Goal: Transaction & Acquisition: Download file/media

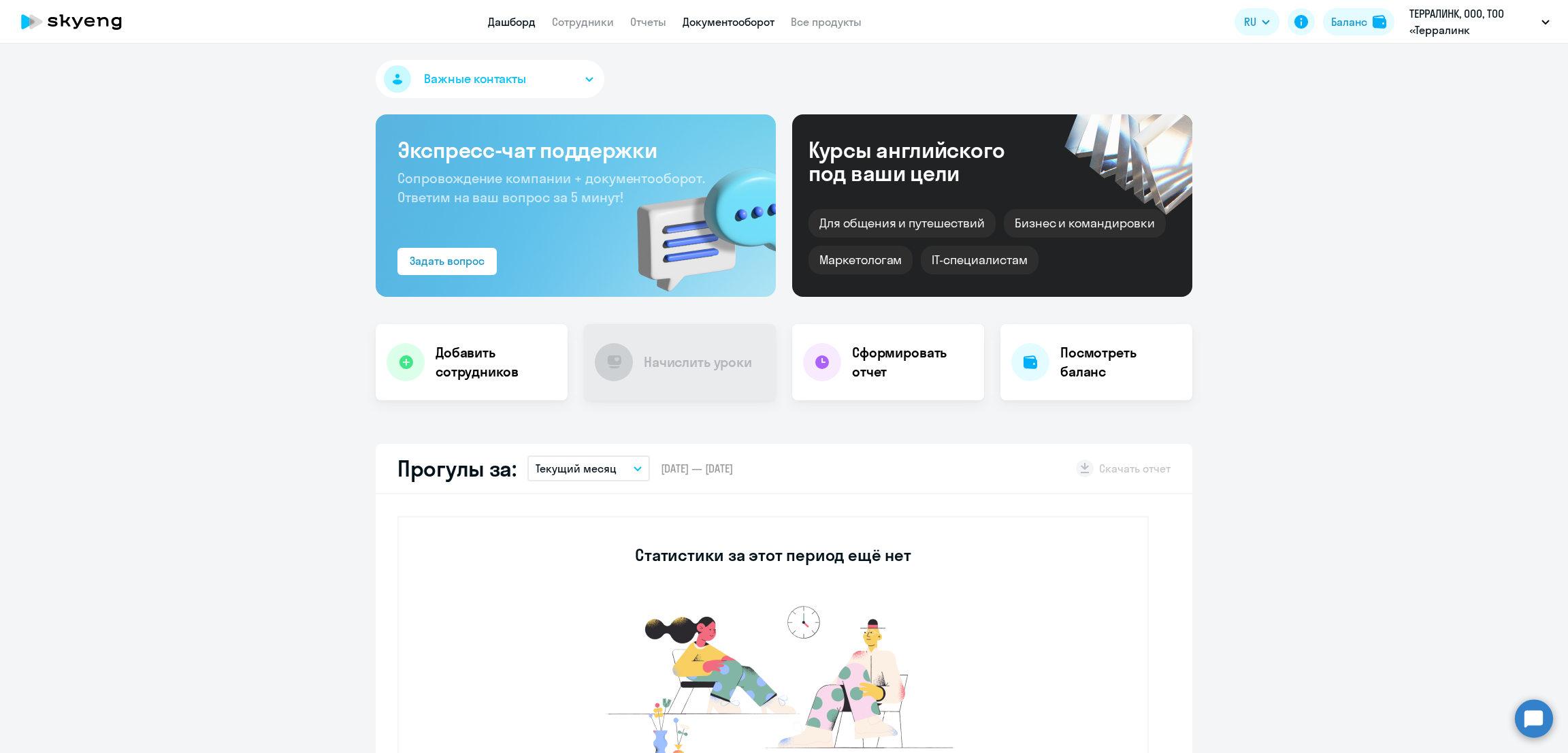
click at [754, 24] on link "Документооборот" at bounding box center [728, 22] width 92 height 14
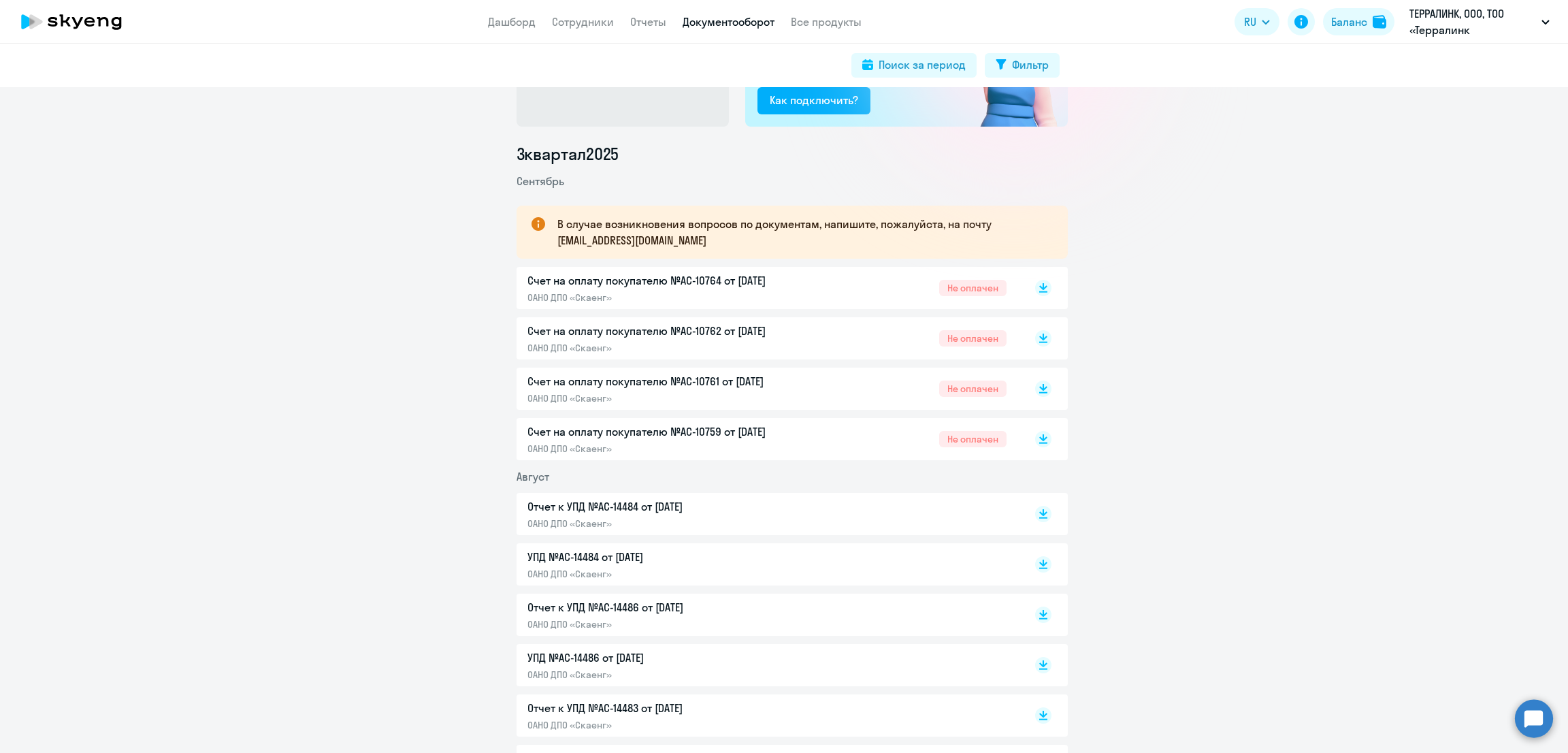
scroll to position [170, 0]
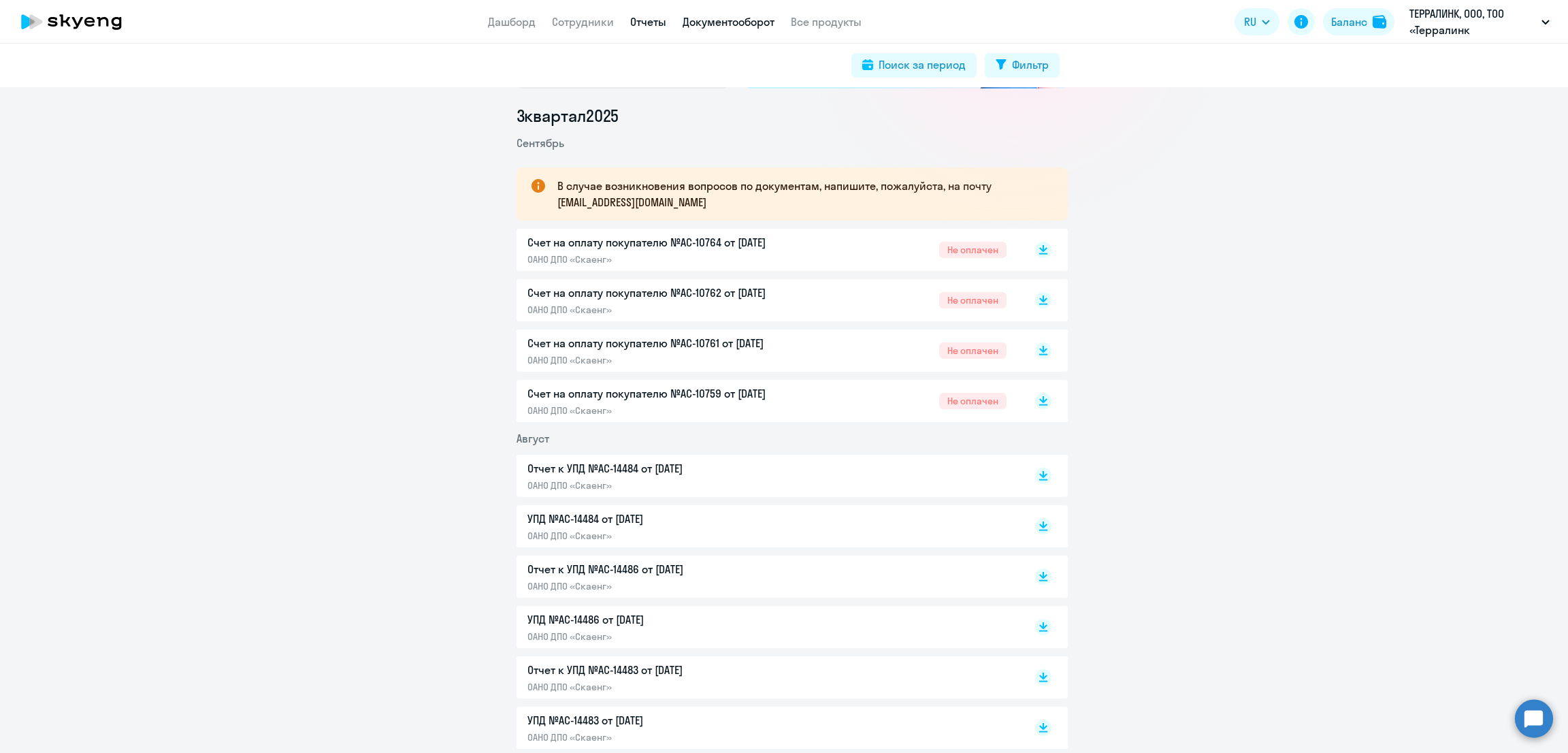
click at [646, 24] on link "Отчеты" at bounding box center [648, 22] width 36 height 14
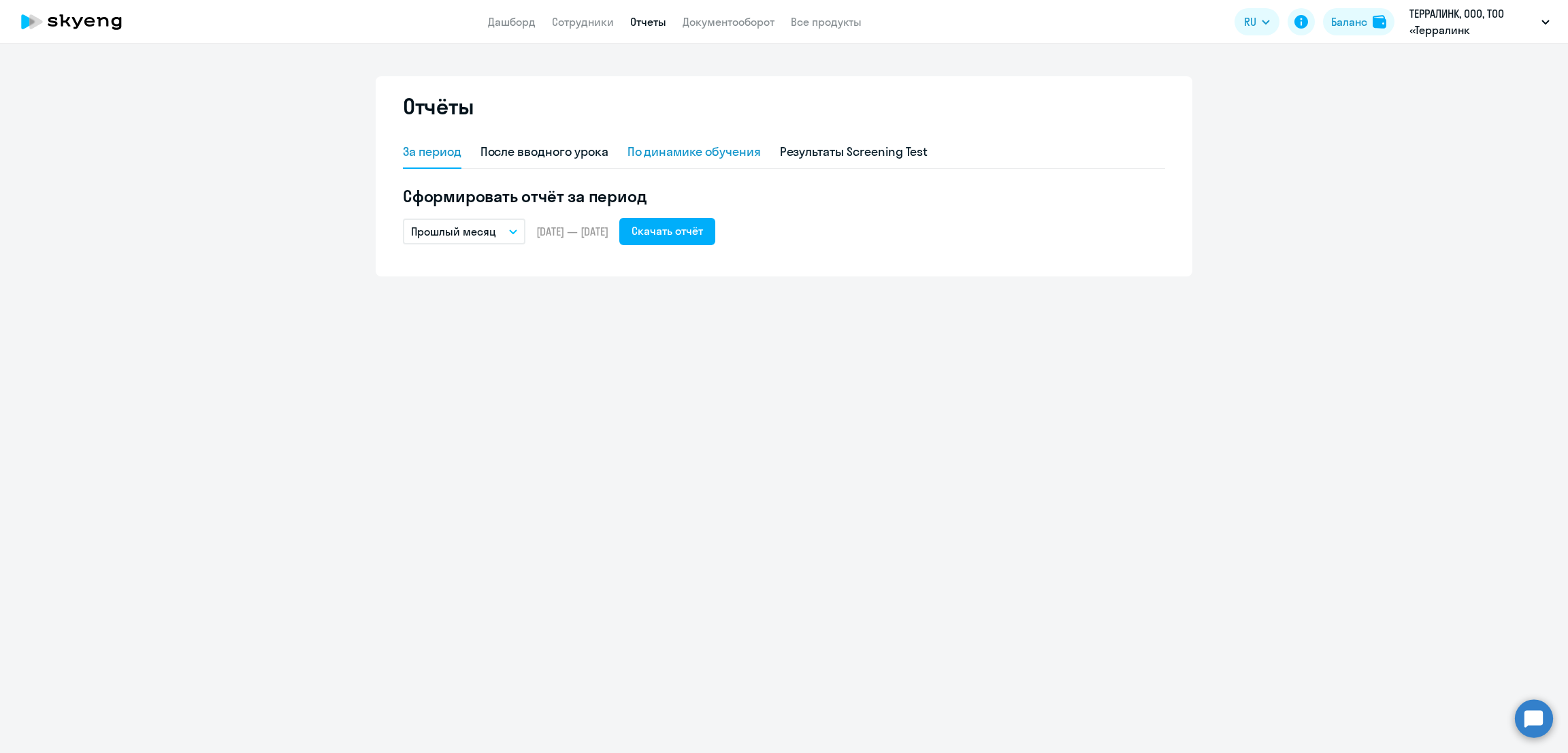
click at [718, 150] on div "По динамике обучения" at bounding box center [694, 152] width 133 height 18
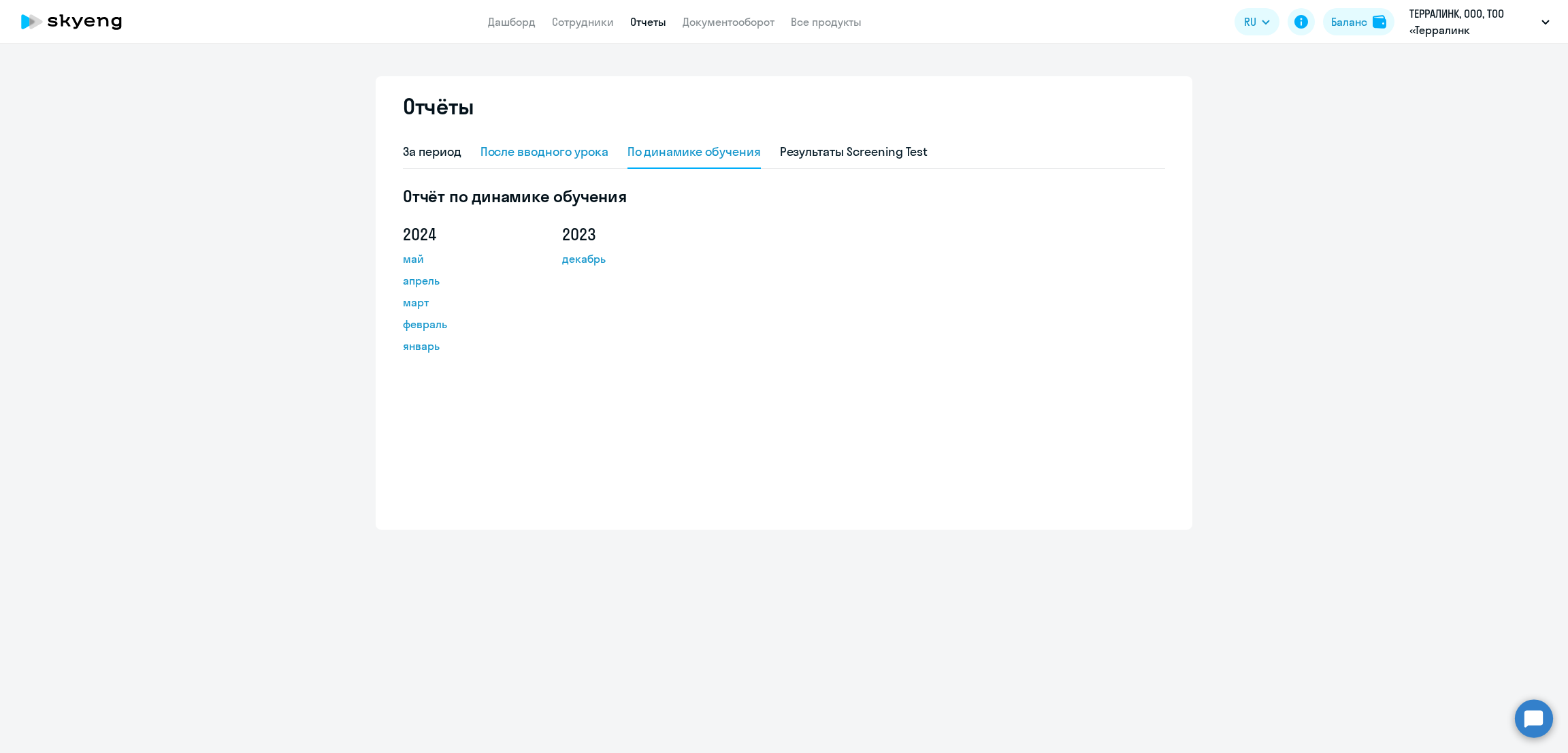
click at [553, 152] on div "После вводного урока" at bounding box center [544, 152] width 128 height 18
select select "10"
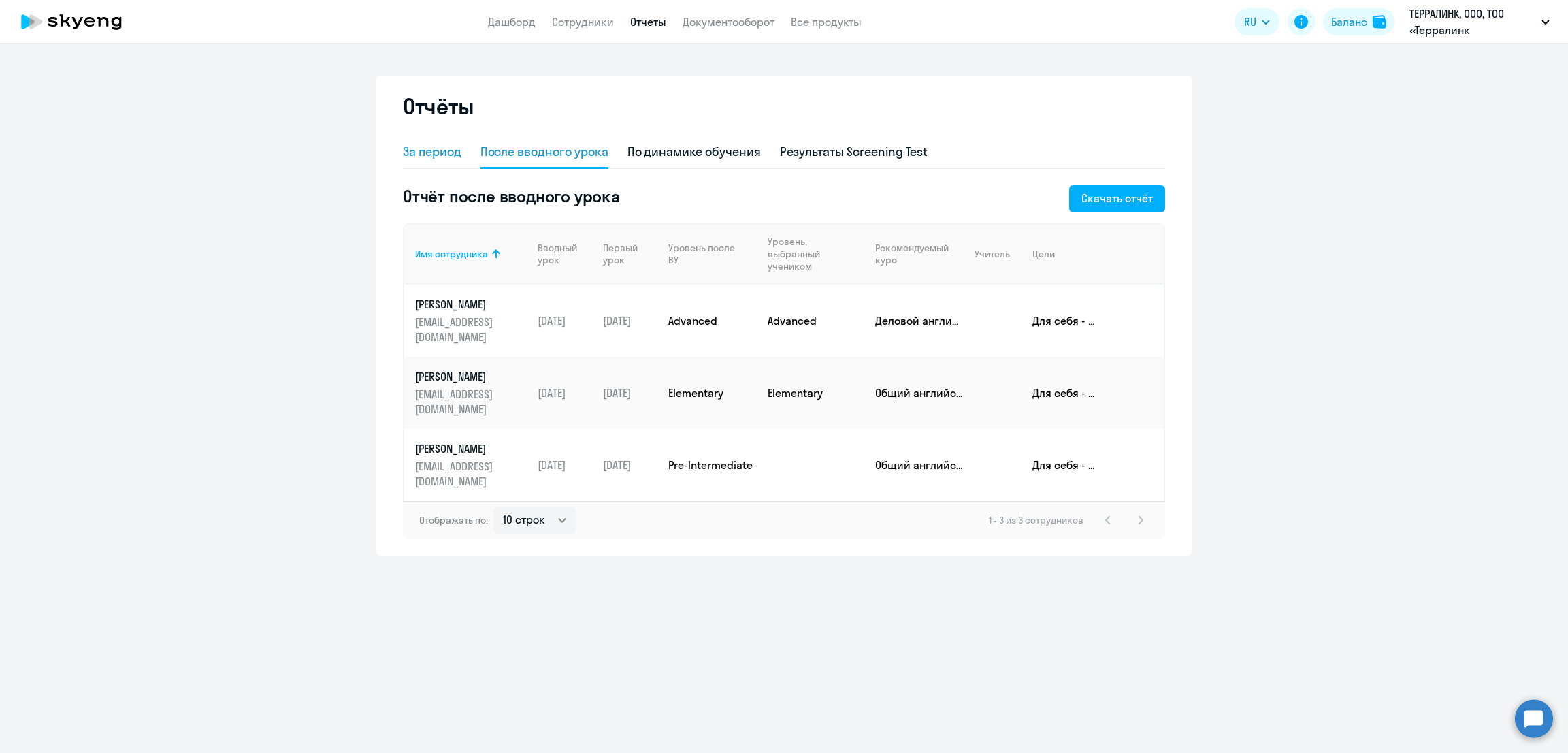
click at [418, 157] on div "За период" at bounding box center [432, 152] width 59 height 18
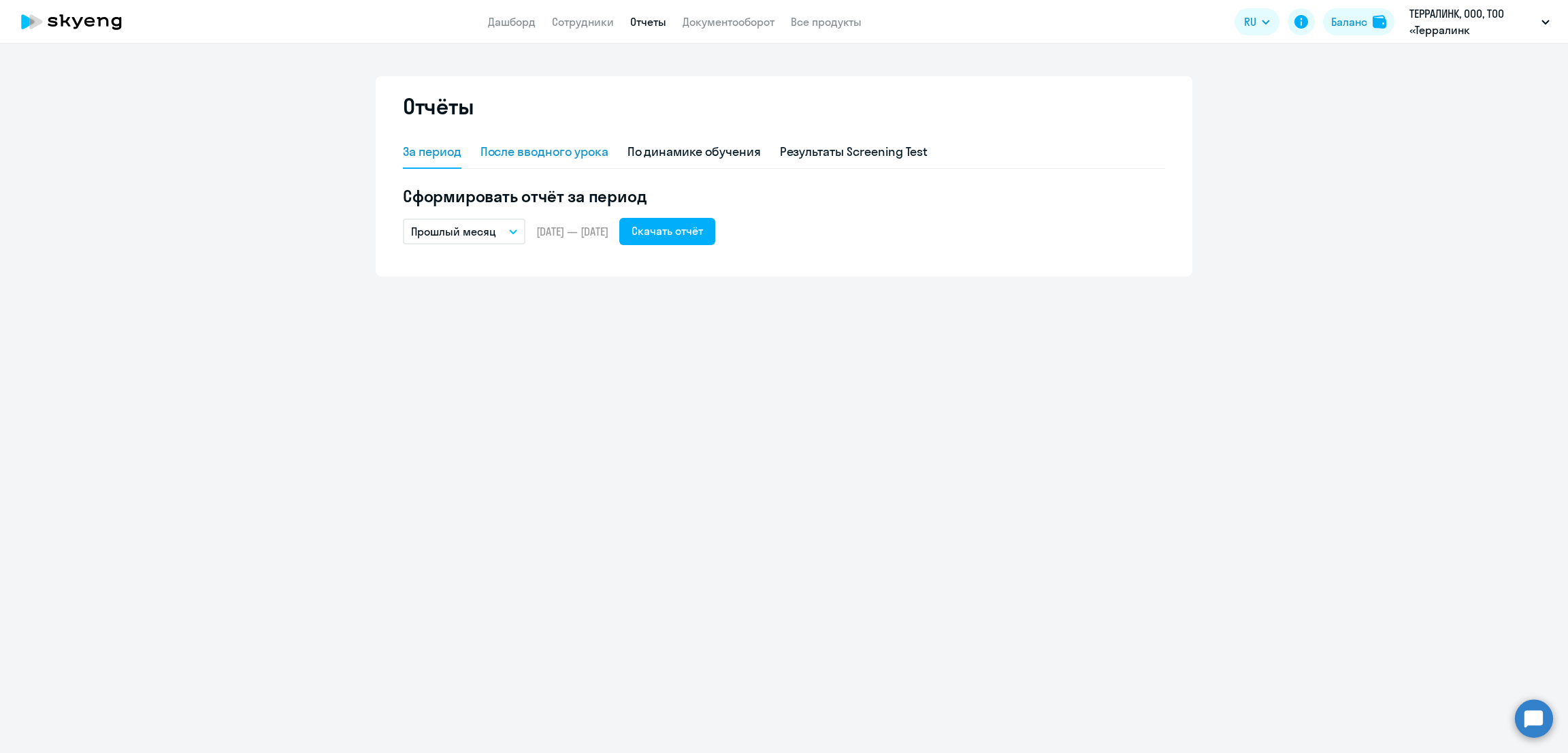
click at [570, 150] on div "После вводного урока" at bounding box center [544, 152] width 128 height 18
select select "10"
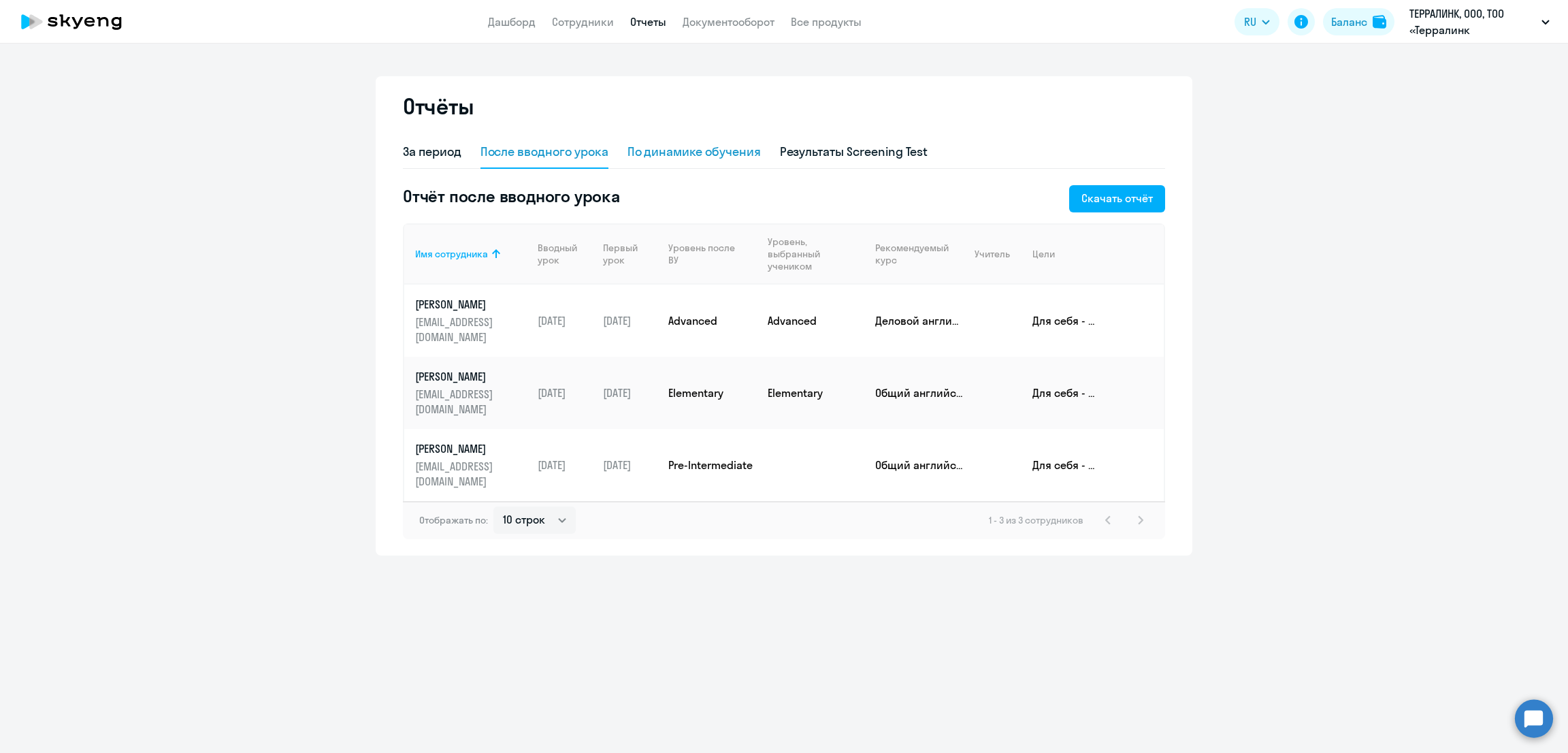
click at [725, 148] on div "По динамике обучения" at bounding box center [694, 152] width 133 height 18
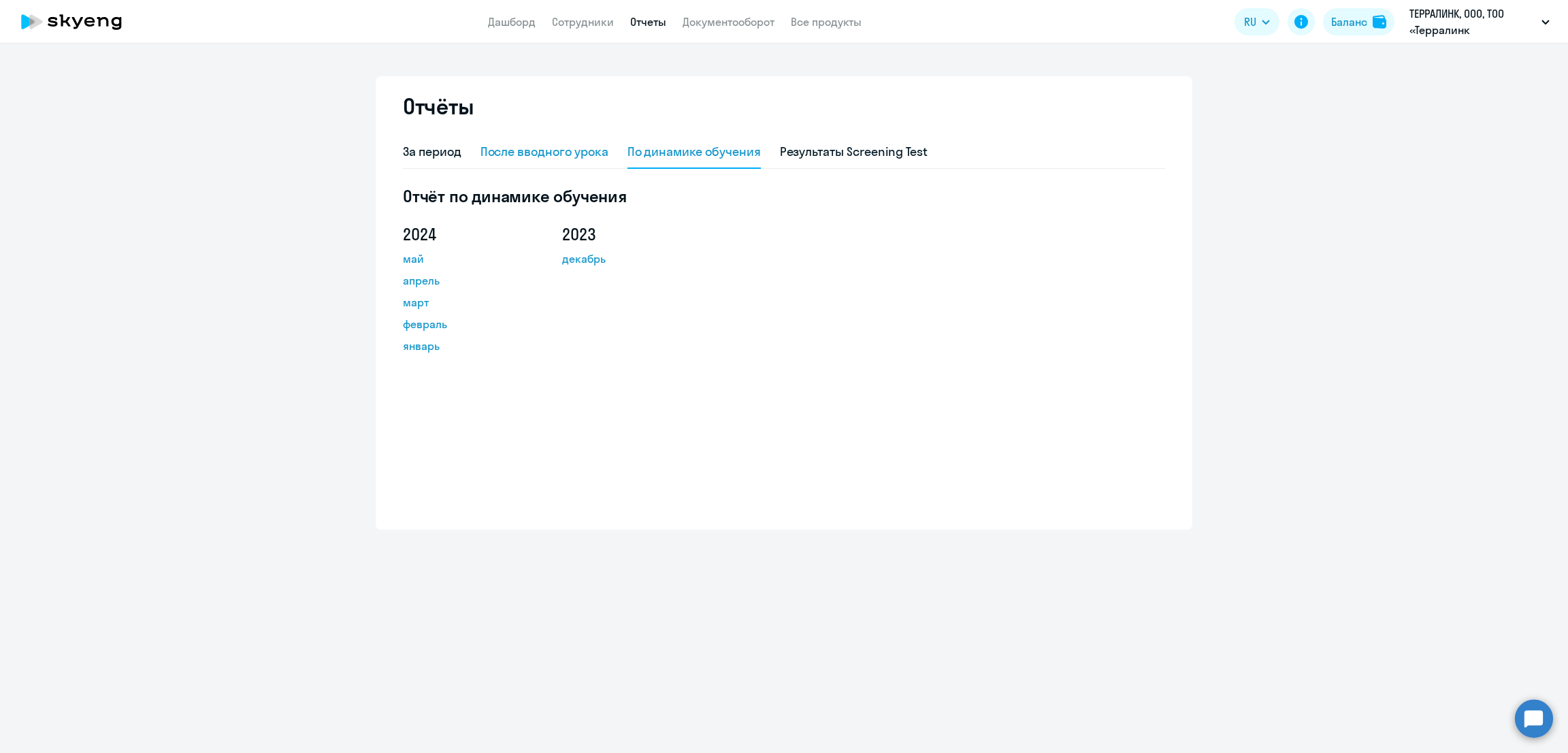
click at [536, 152] on div "После вводного урока" at bounding box center [544, 152] width 128 height 18
select select "10"
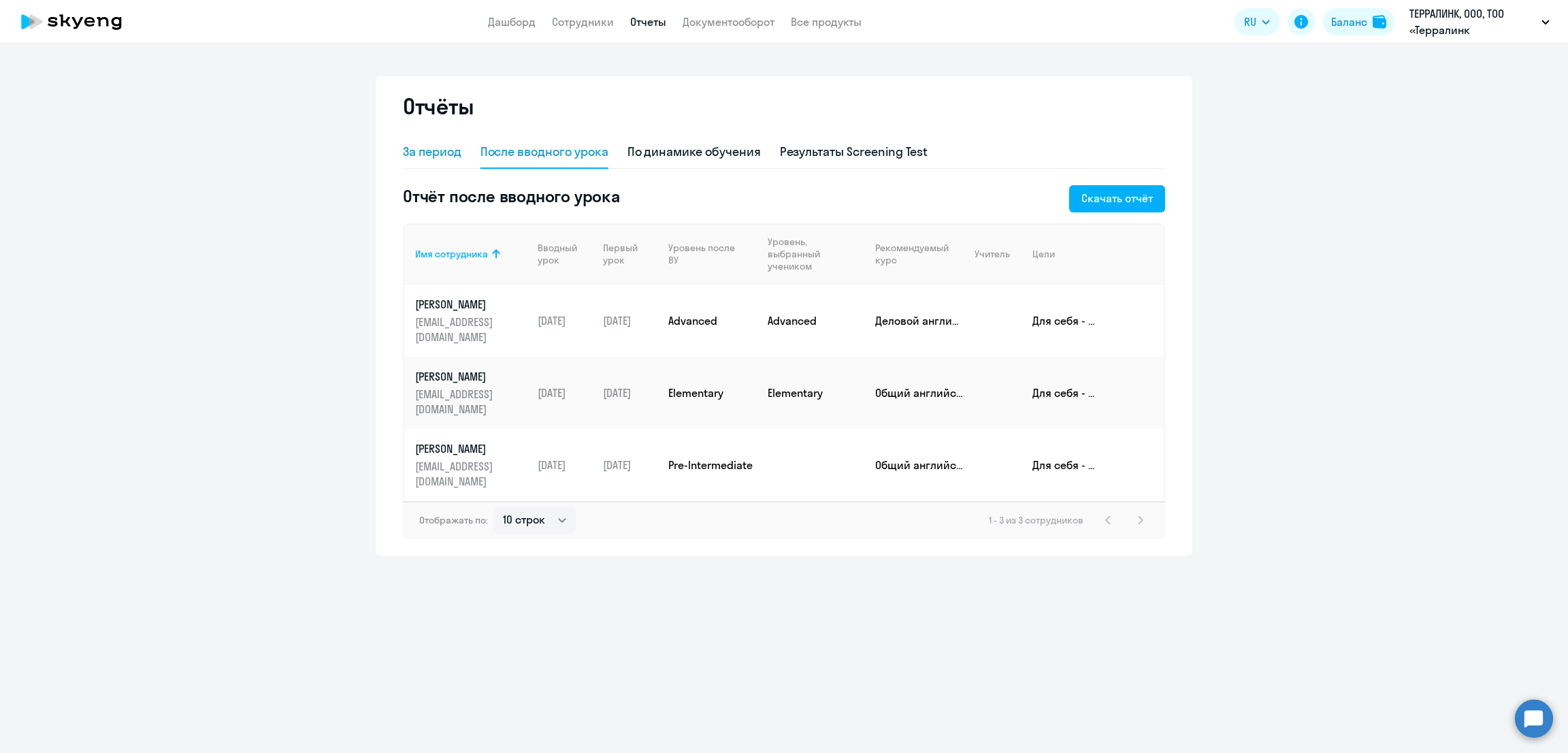
click at [444, 156] on div "За период" at bounding box center [432, 152] width 59 height 18
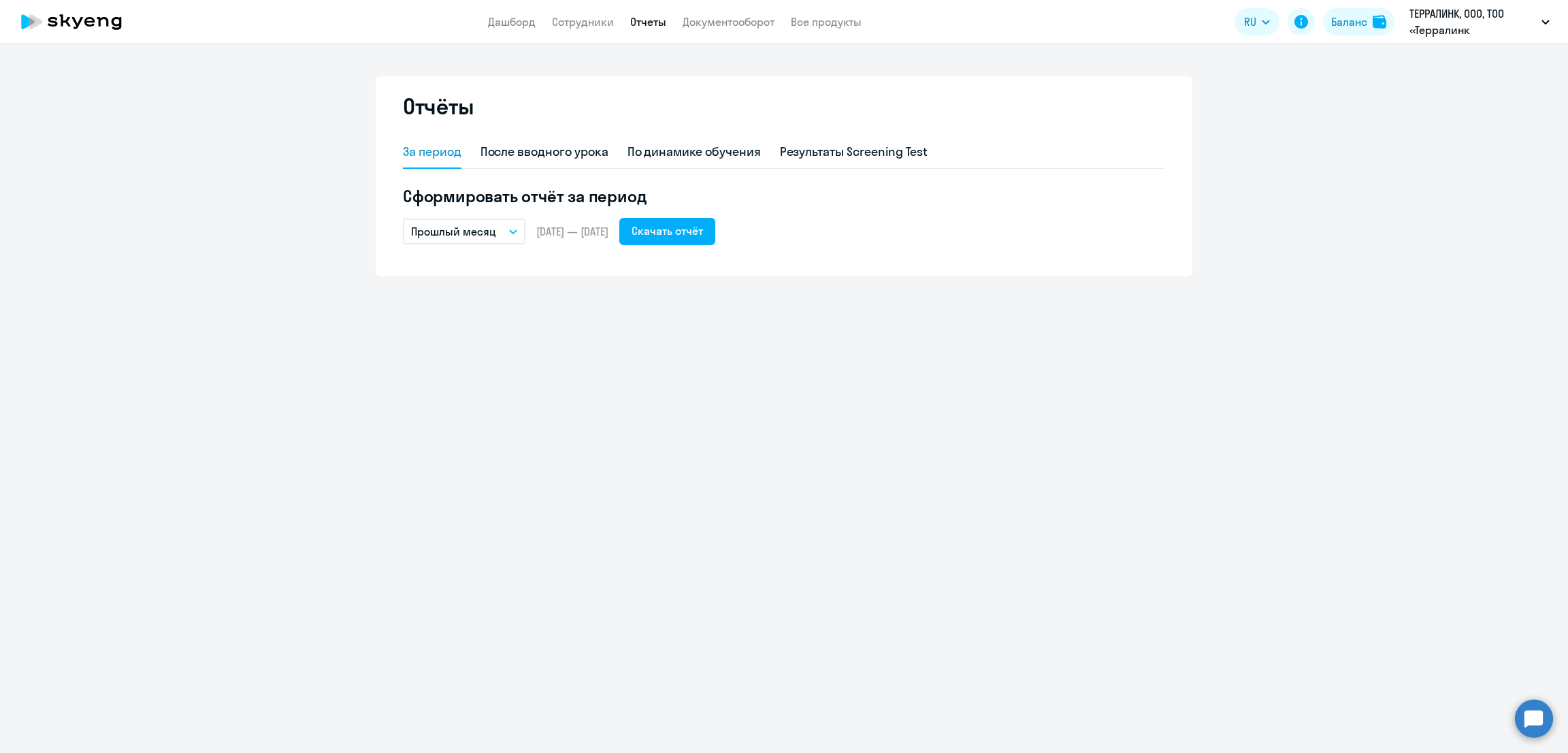
click at [483, 226] on p "Прошлый месяц" at bounding box center [454, 231] width 85 height 16
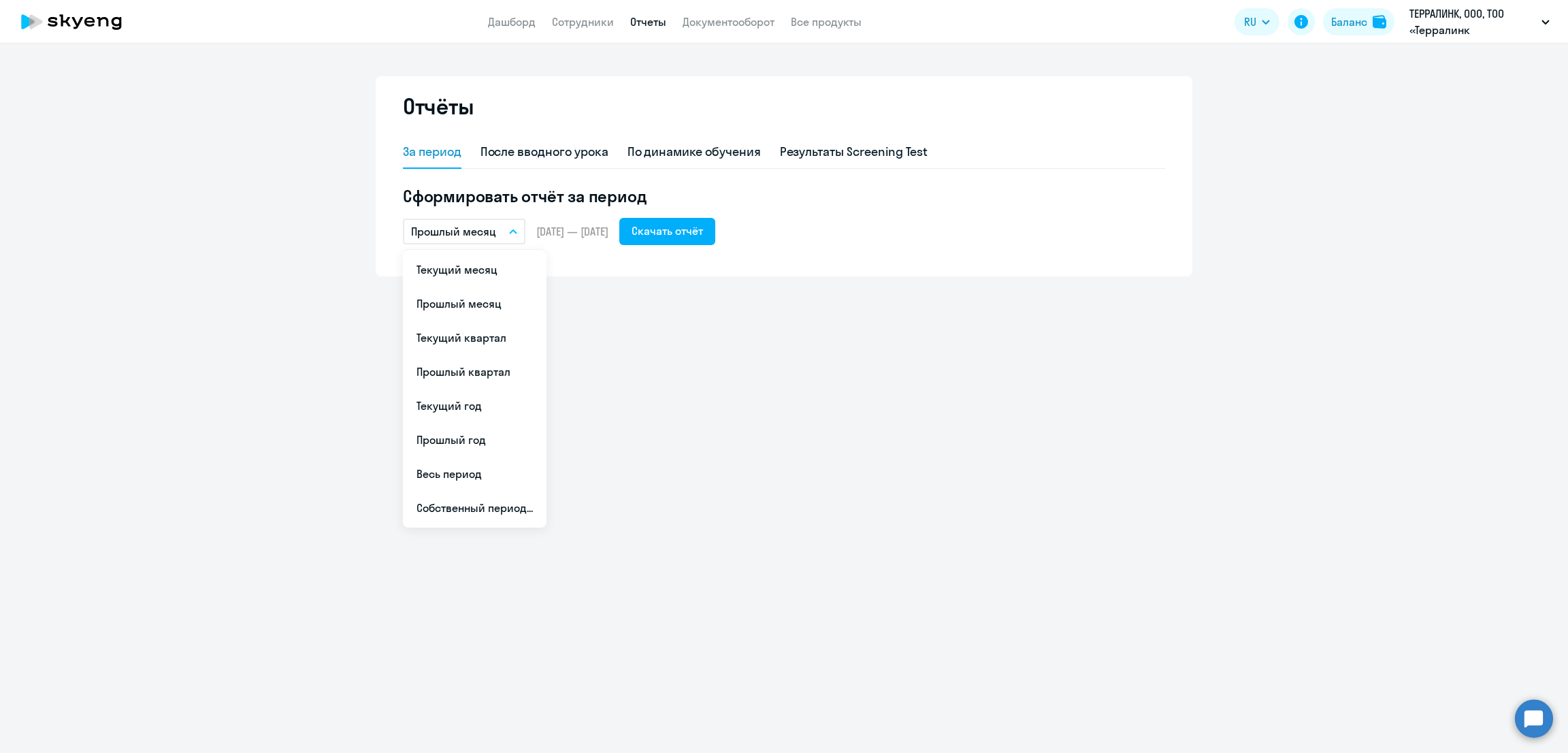
click at [483, 226] on p "Прошлый месяц" at bounding box center [454, 231] width 85 height 16
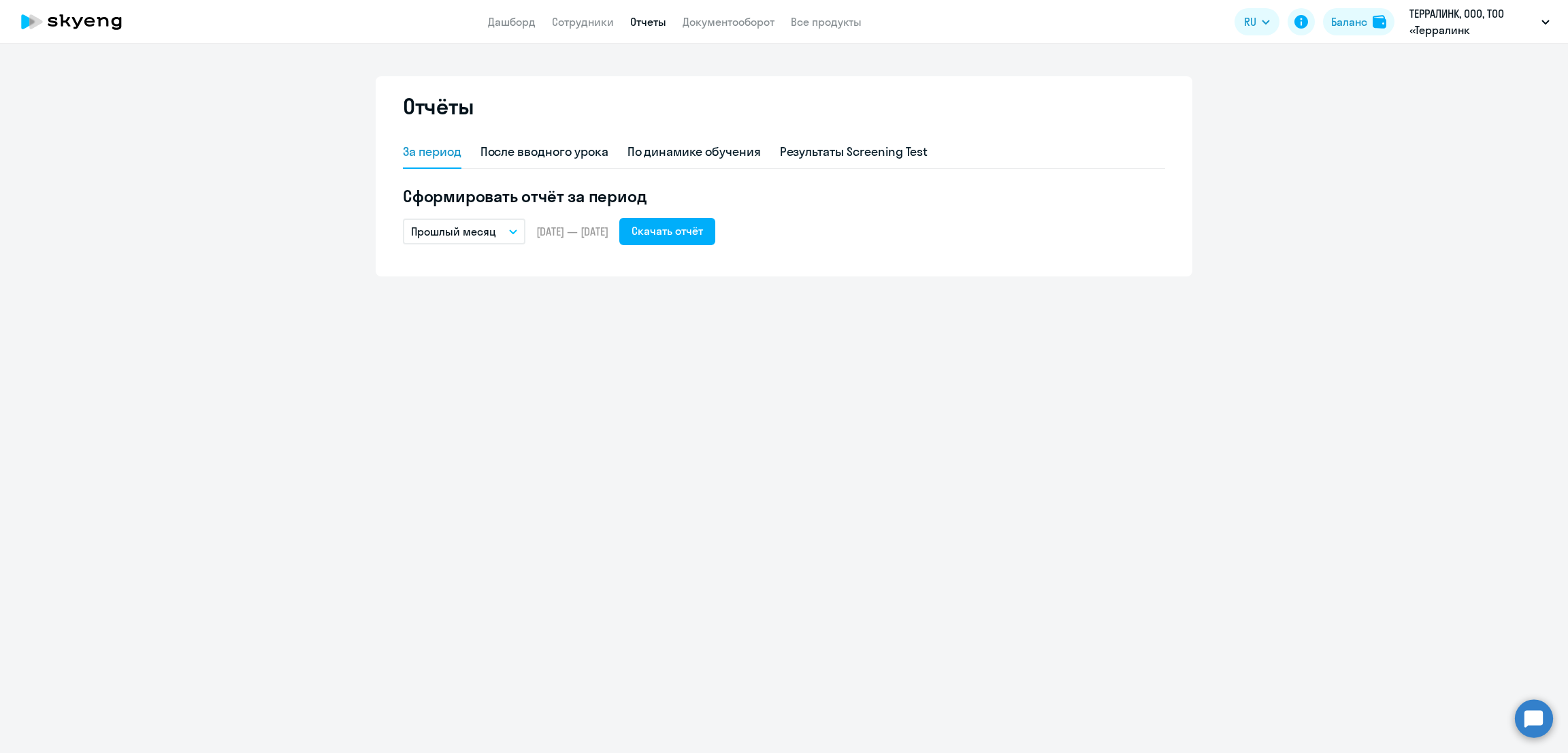
click at [489, 229] on p "Прошлый месяц" at bounding box center [454, 231] width 85 height 16
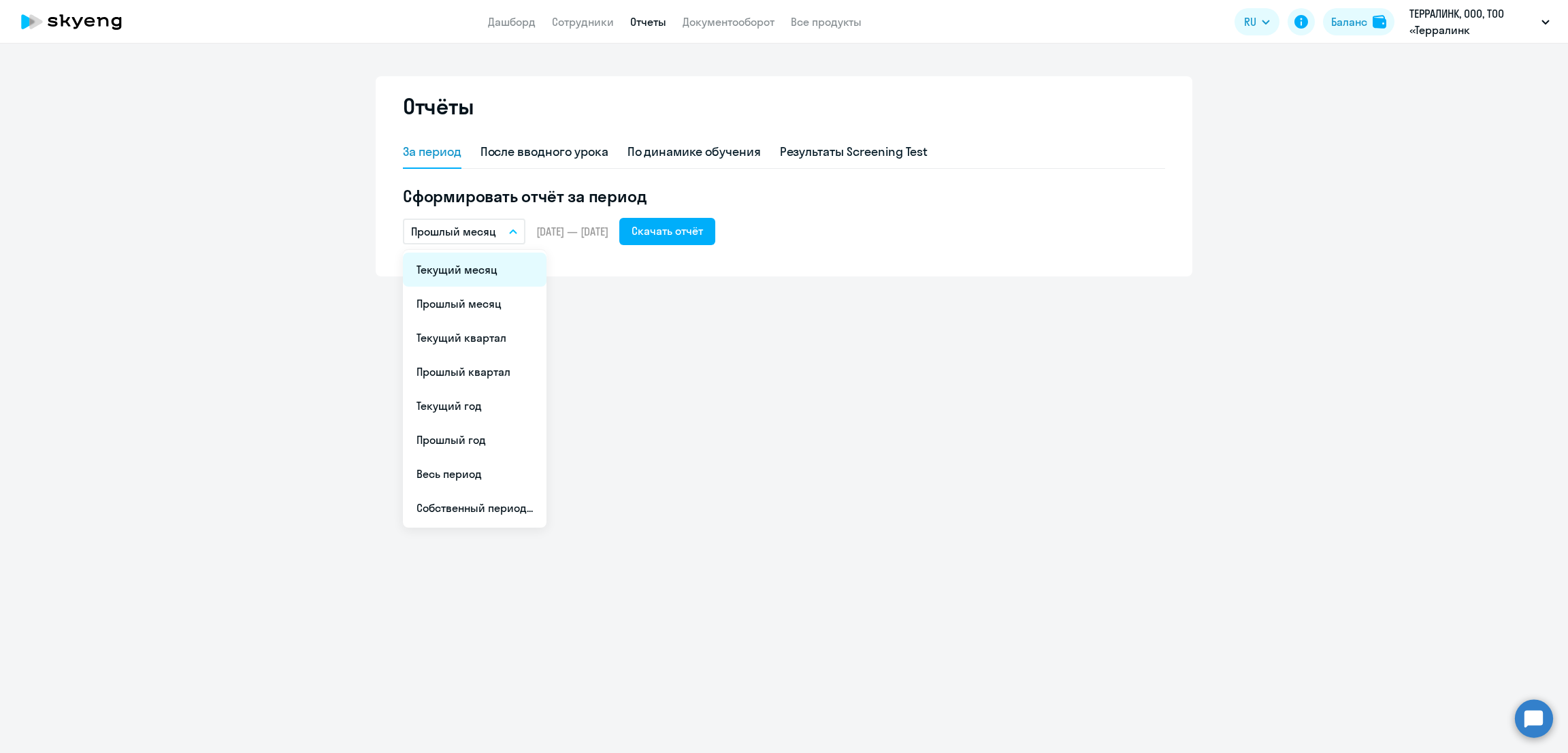
click at [494, 263] on li "Текущий месяц" at bounding box center [474, 270] width 143 height 34
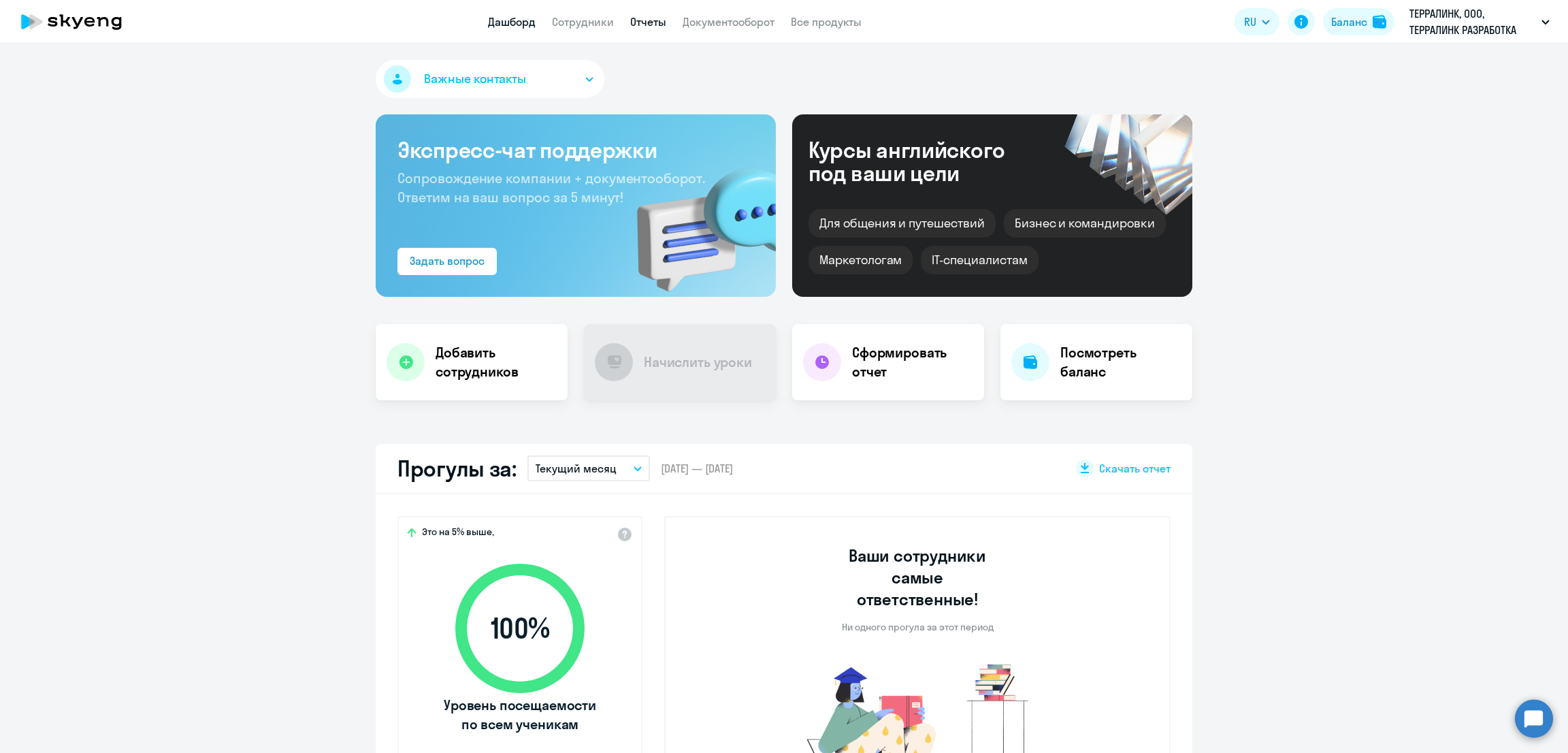
click at [650, 22] on link "Отчеты" at bounding box center [648, 22] width 36 height 14
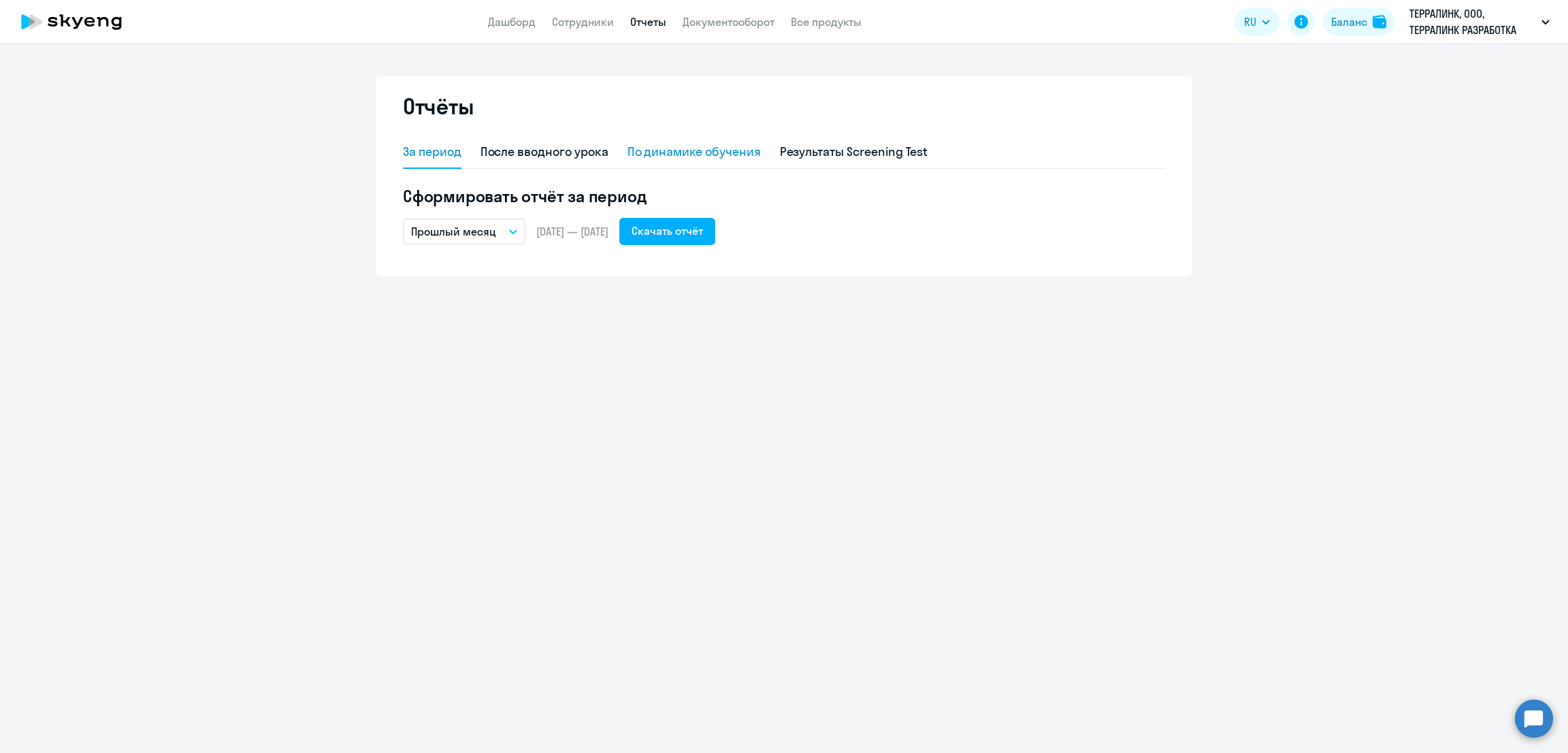
click at [701, 152] on div "По динамике обучения" at bounding box center [694, 152] width 133 height 18
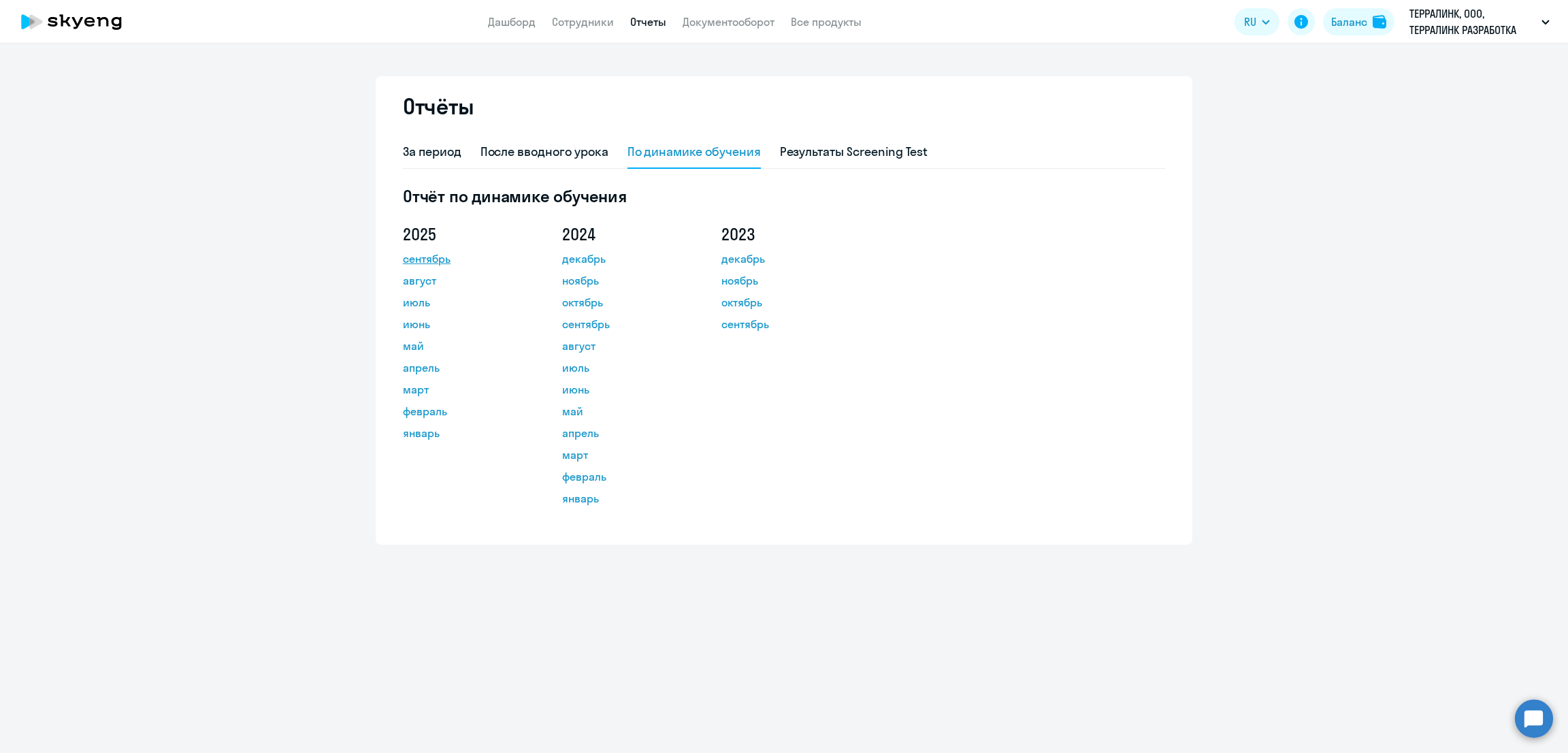
click at [438, 254] on link "сентябрь" at bounding box center [464, 258] width 122 height 16
click at [523, 147] on div "После вводного урока" at bounding box center [544, 152] width 128 height 18
select select "10"
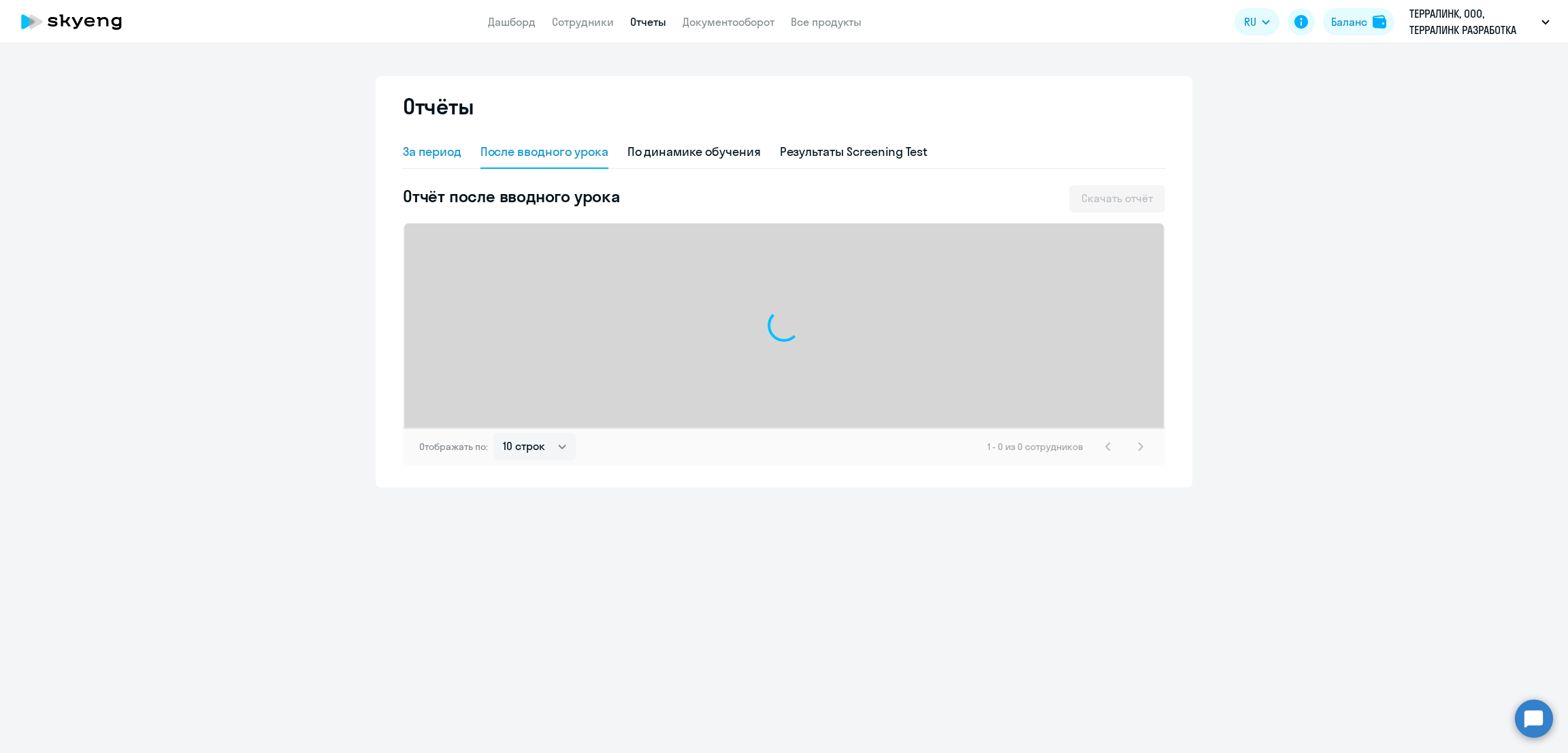
click at [444, 149] on div "За период" at bounding box center [432, 152] width 59 height 18
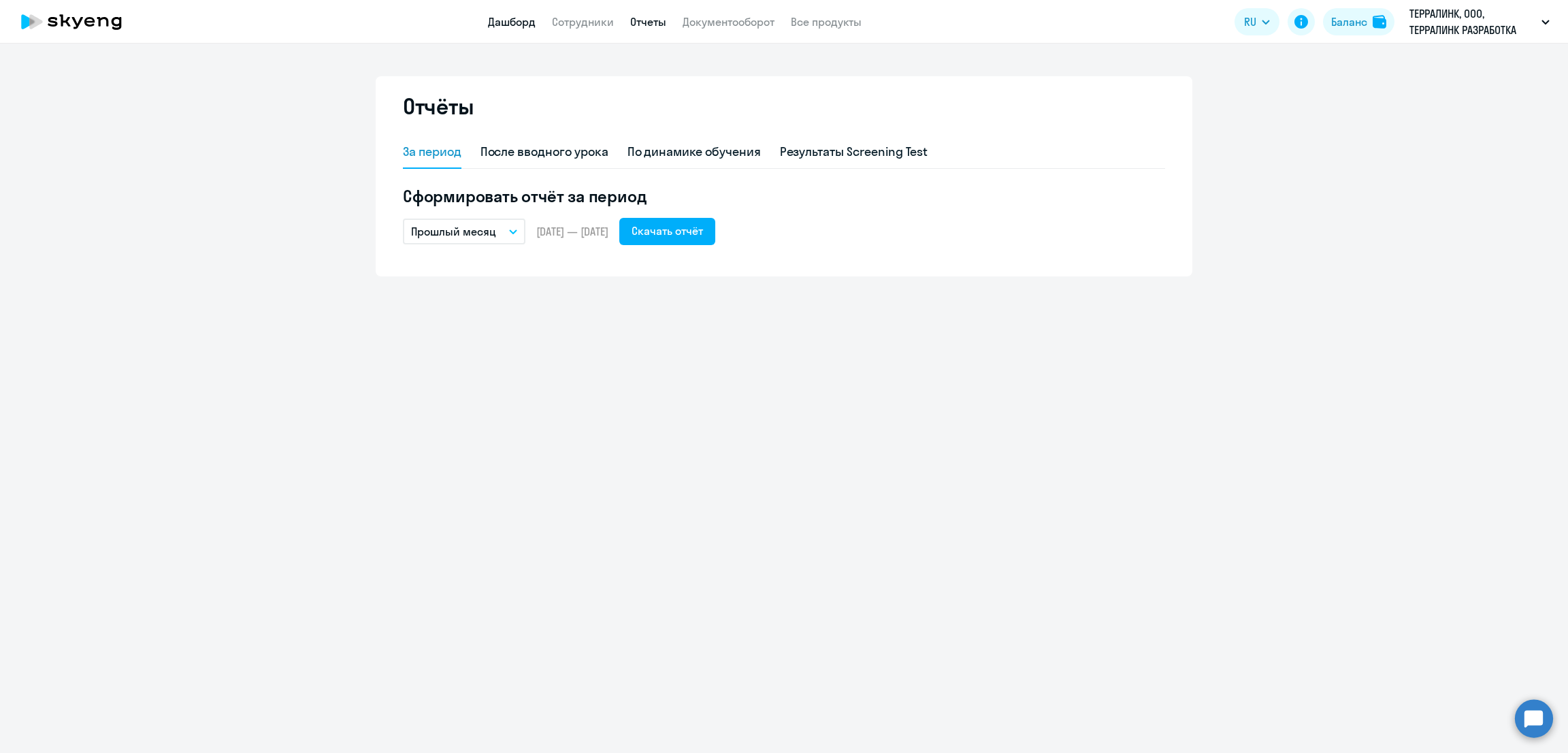
click at [495, 16] on link "Дашборд" at bounding box center [511, 22] width 47 height 14
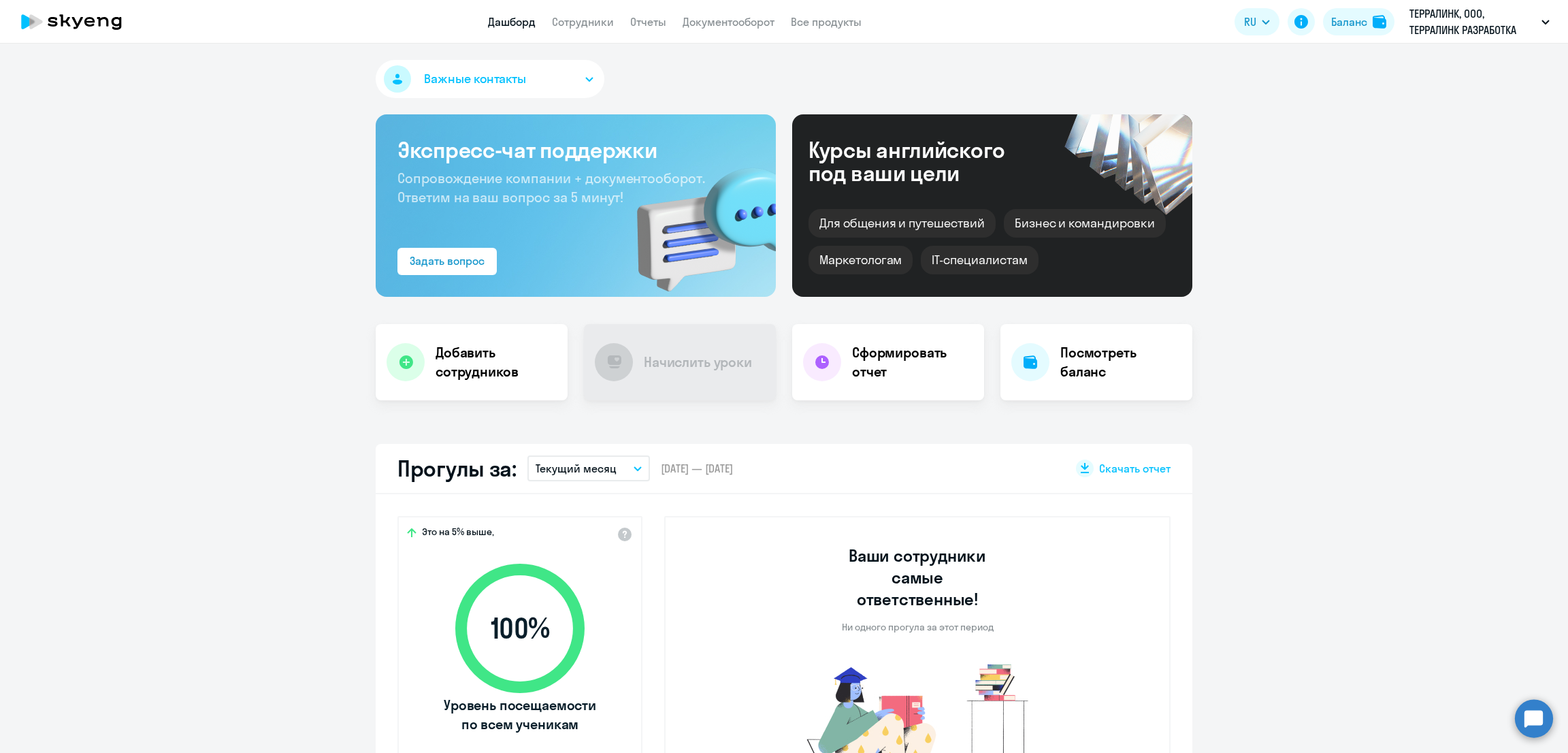
select select "30"
click at [643, 22] on link "Отчеты" at bounding box center [648, 22] width 36 height 14
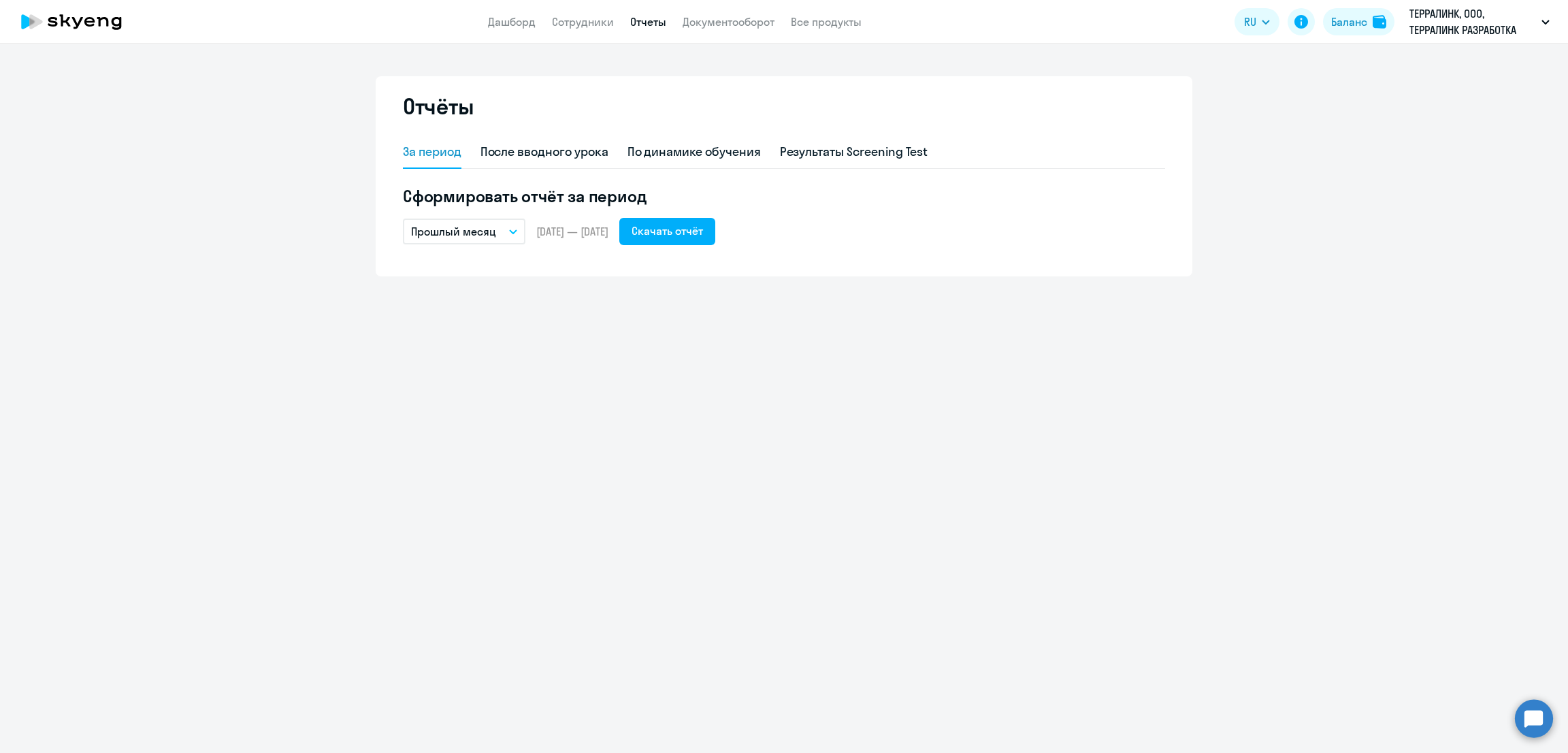
click at [459, 235] on p "Прошлый месяц" at bounding box center [454, 231] width 85 height 16
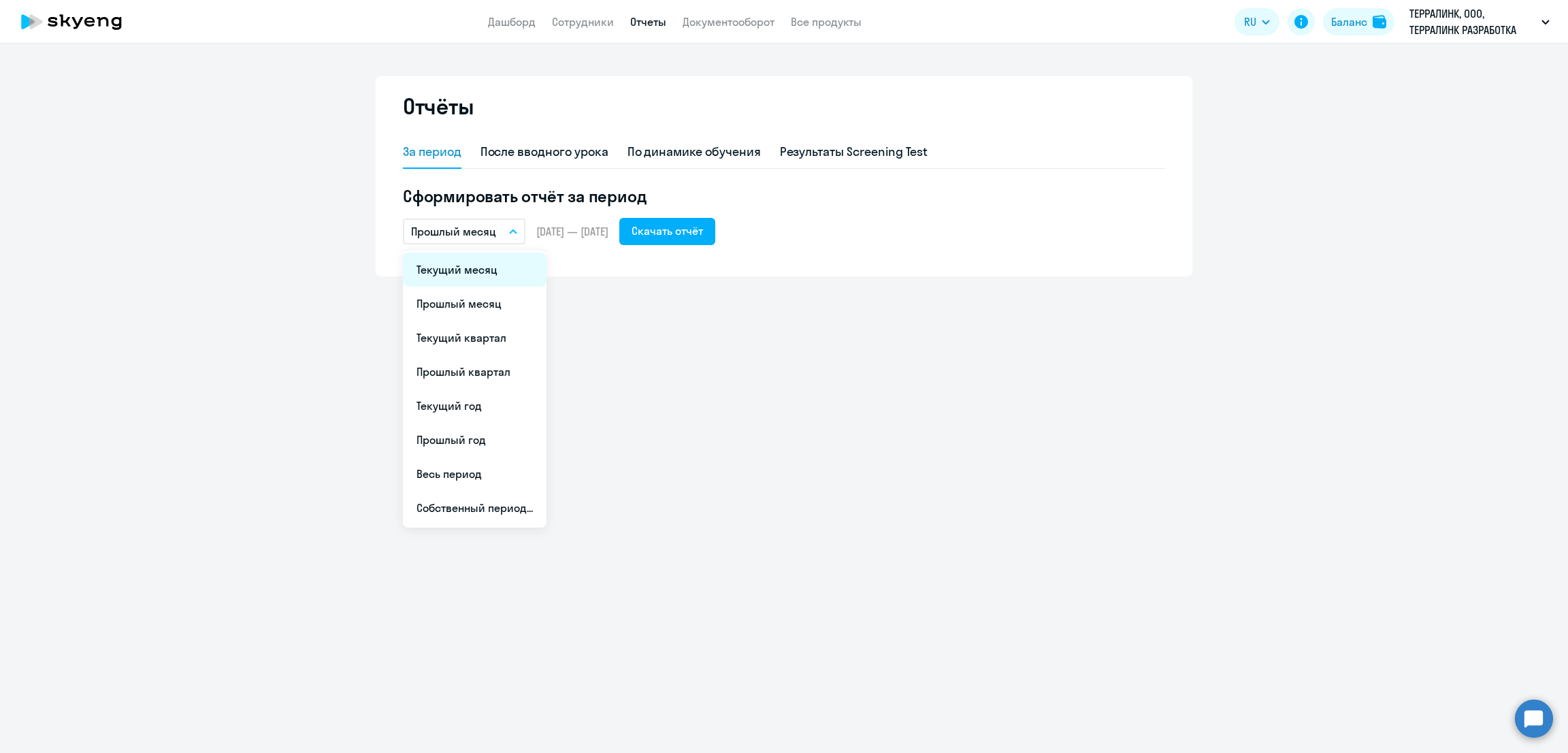
click at [480, 270] on li "Текущий месяц" at bounding box center [474, 270] width 143 height 34
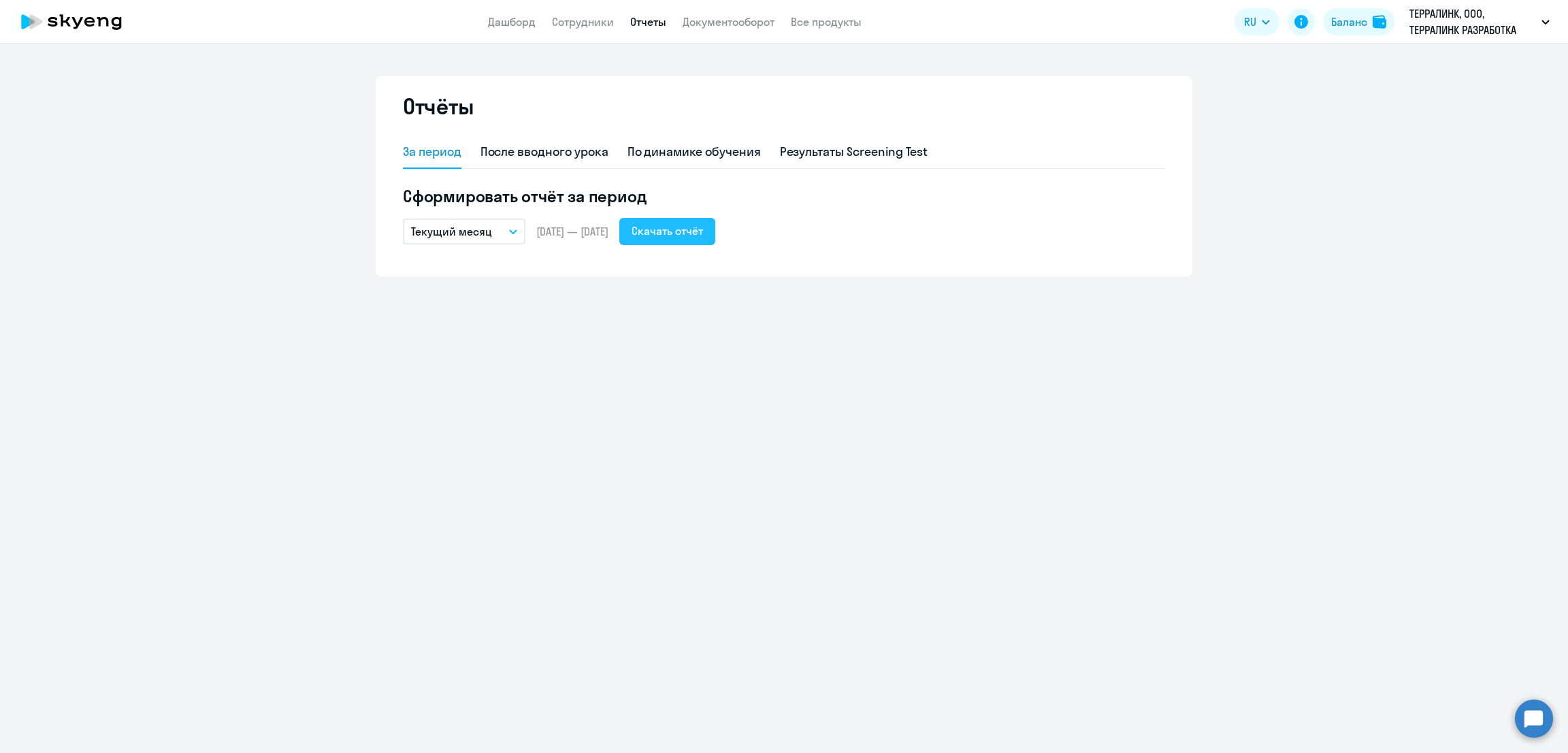
click at [703, 232] on div "Скачать отчёт" at bounding box center [667, 230] width 71 height 16
